Goal: Task Accomplishment & Management: Manage account settings

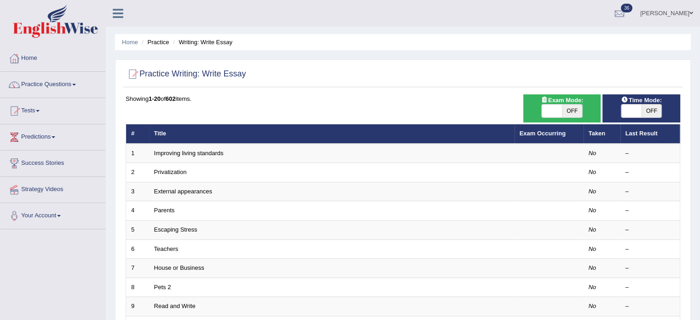
click at [216, 152] on link "Improving living standards" at bounding box center [188, 153] width 69 height 7
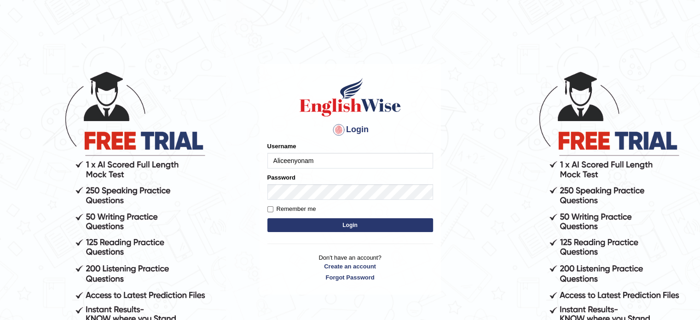
click at [344, 156] on input "Aliceenyonam" at bounding box center [350, 161] width 166 height 16
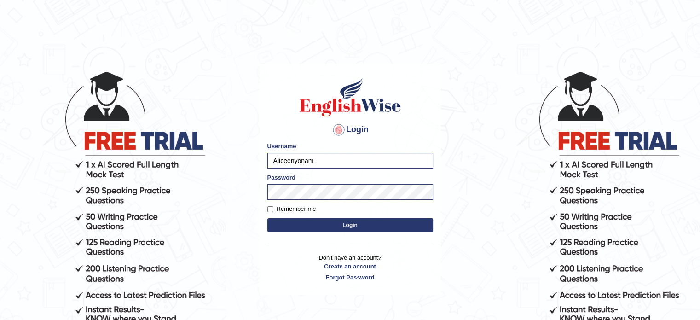
type input "Beethi"
click at [354, 162] on button "Login" at bounding box center [350, 225] width 166 height 14
